Goal: Check status: Check status

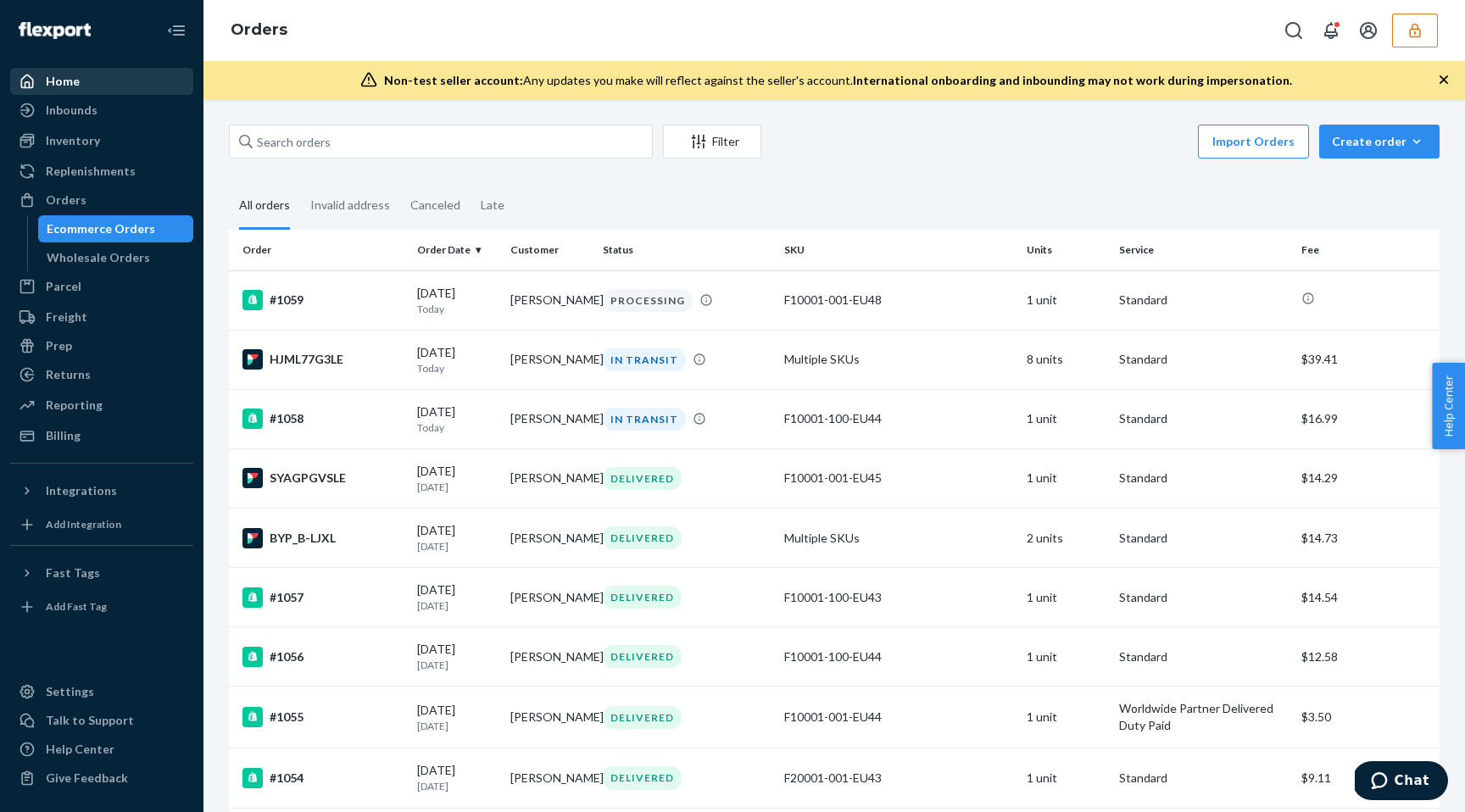
click at [110, 69] on div "Home" at bounding box center [101, 81] width 180 height 24
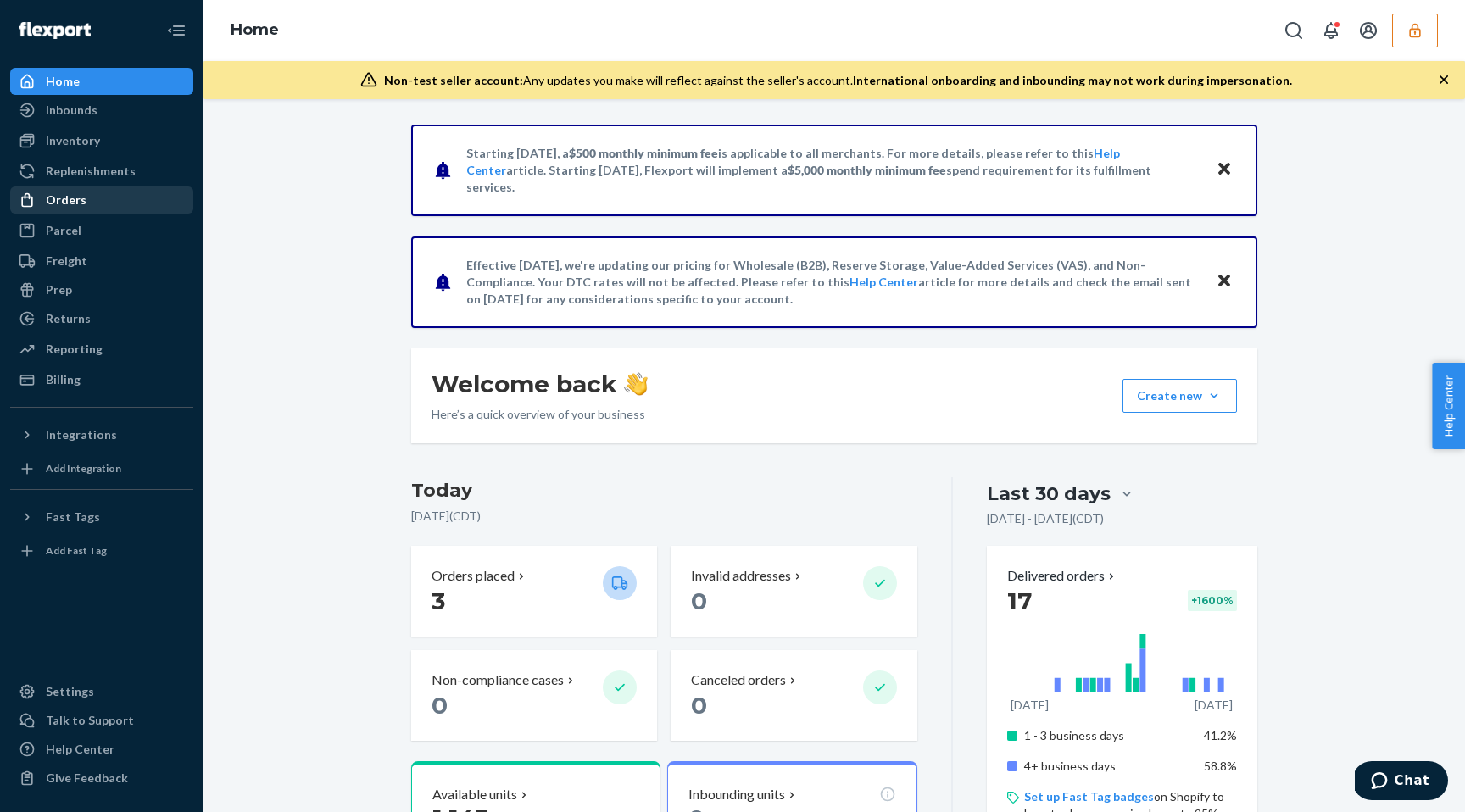
click at [130, 204] on div "Orders" at bounding box center [101, 199] width 180 height 24
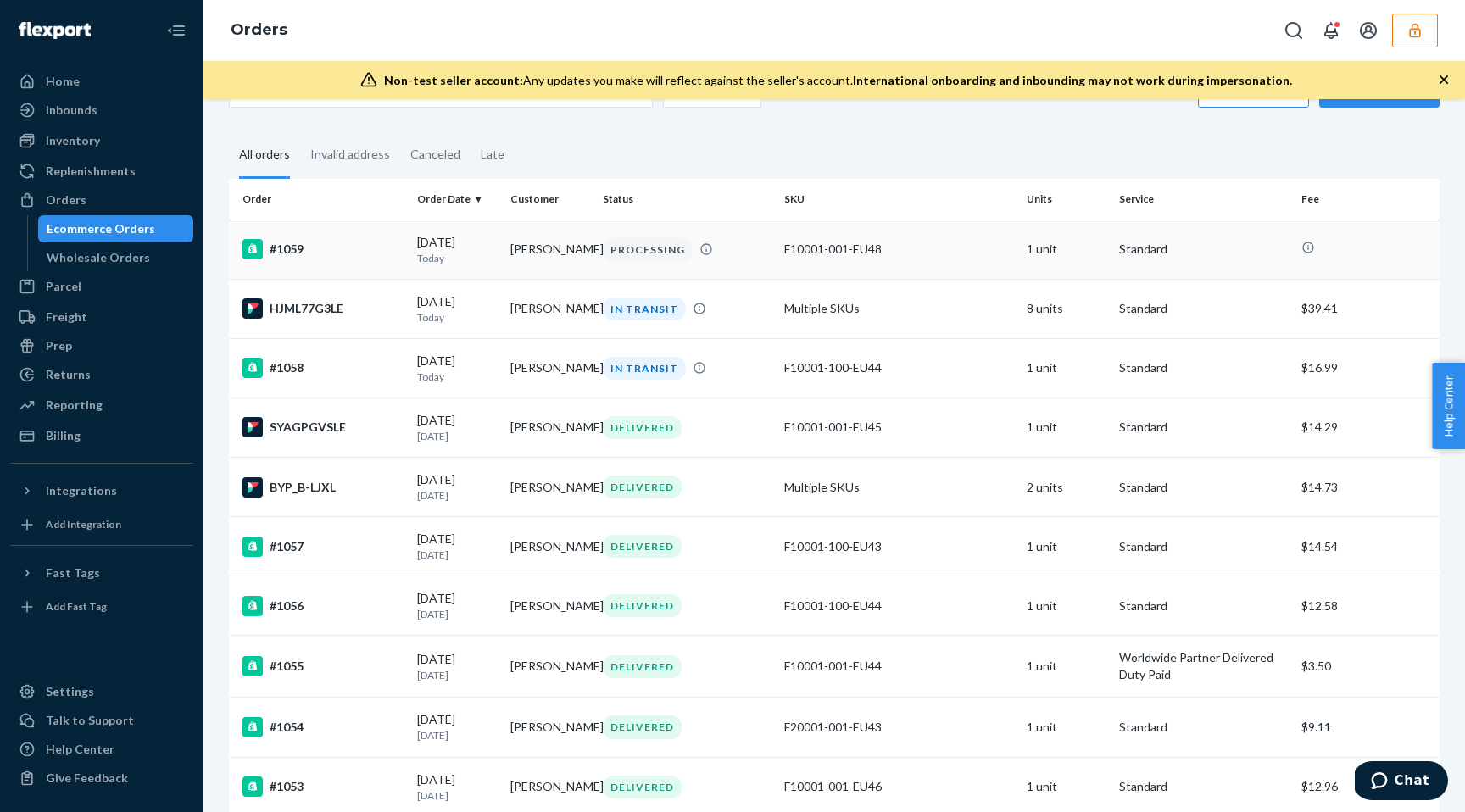
scroll to position [47, 0]
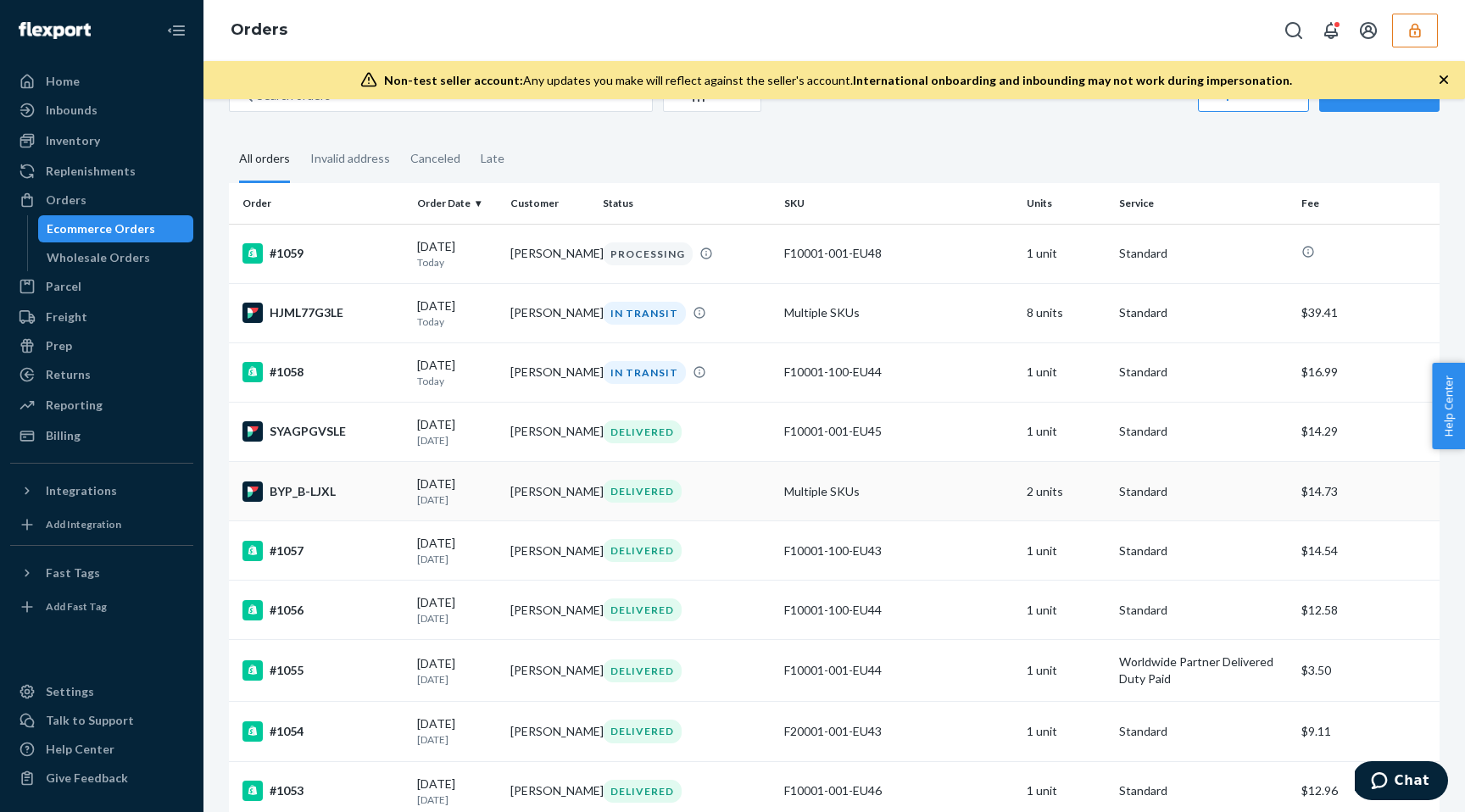
click at [576, 482] on td "[PERSON_NAME]" at bounding box center [549, 491] width 92 height 59
